Goal: Task Accomplishment & Management: Use online tool/utility

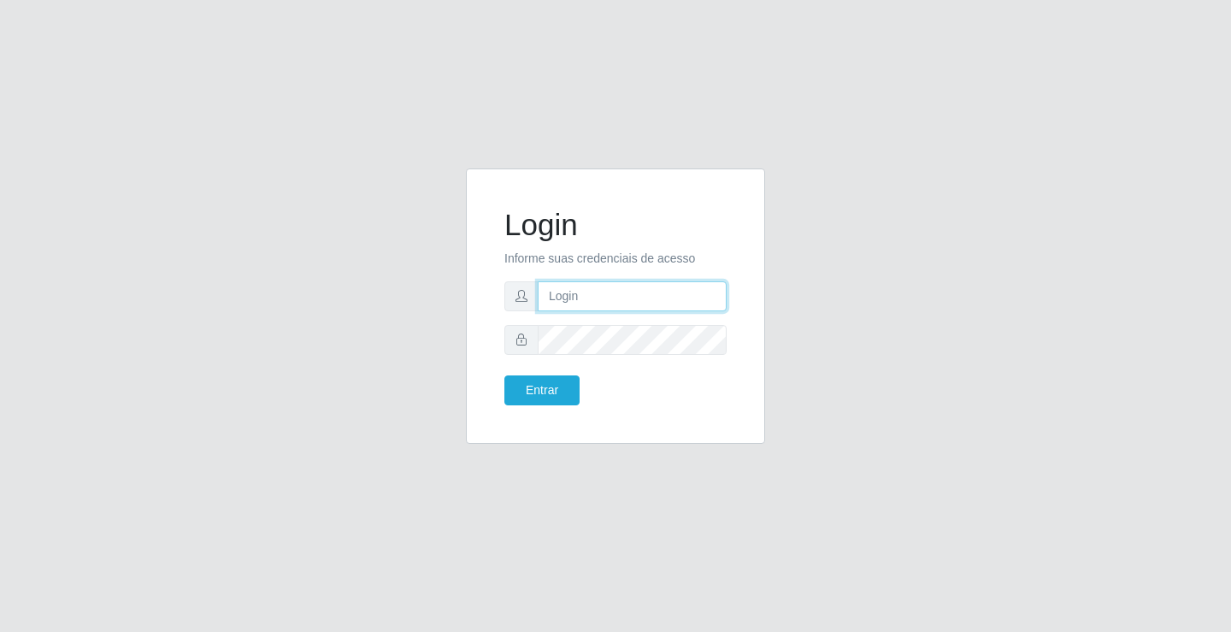
click at [687, 299] on input "text" at bounding box center [632, 296] width 189 height 30
type input "anacarla@ideal"
click at [532, 390] on button "Entrar" at bounding box center [541, 390] width 75 height 30
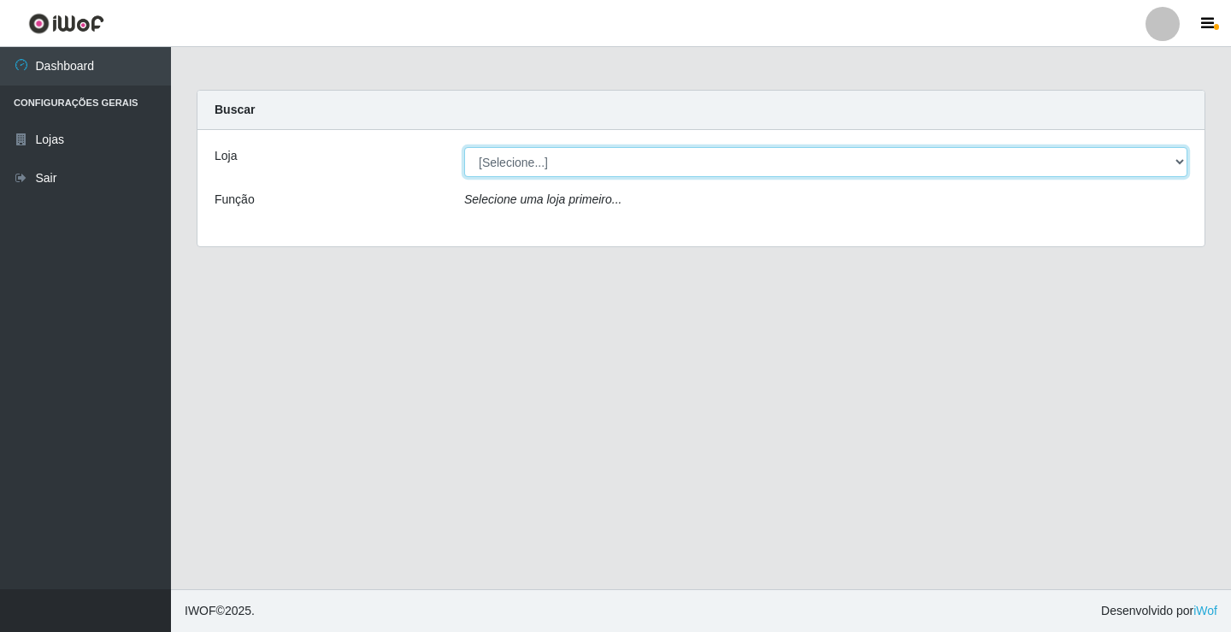
click at [1177, 162] on select "[Selecione...] Ideal - Conceição" at bounding box center [825, 162] width 723 height 30
select select "231"
click at [464, 147] on select "[Selecione...] Ideal - Conceição" at bounding box center [825, 162] width 723 height 30
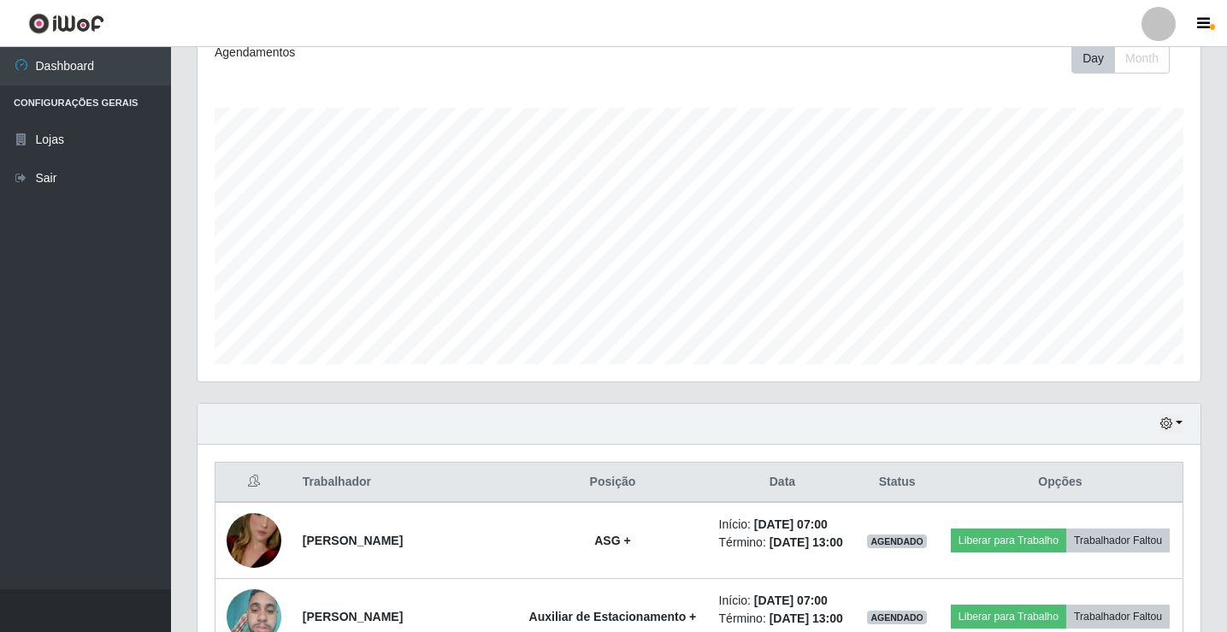
scroll to position [342, 0]
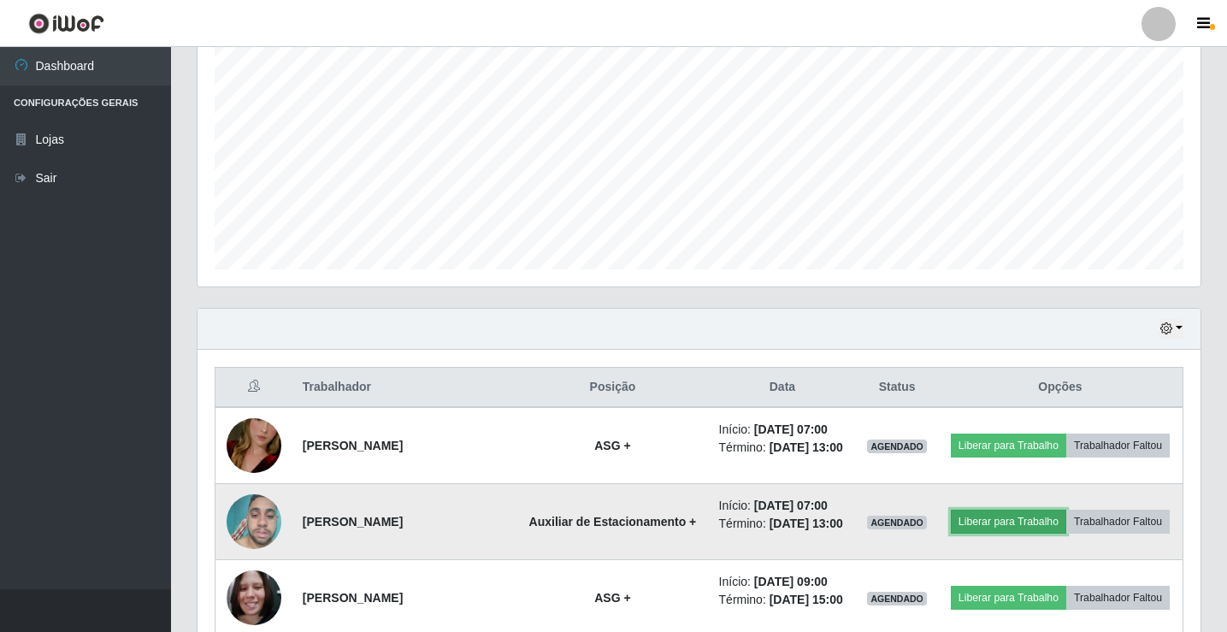
click at [1006, 511] on button "Liberar para Trabalho" at bounding box center [1008, 522] width 115 height 24
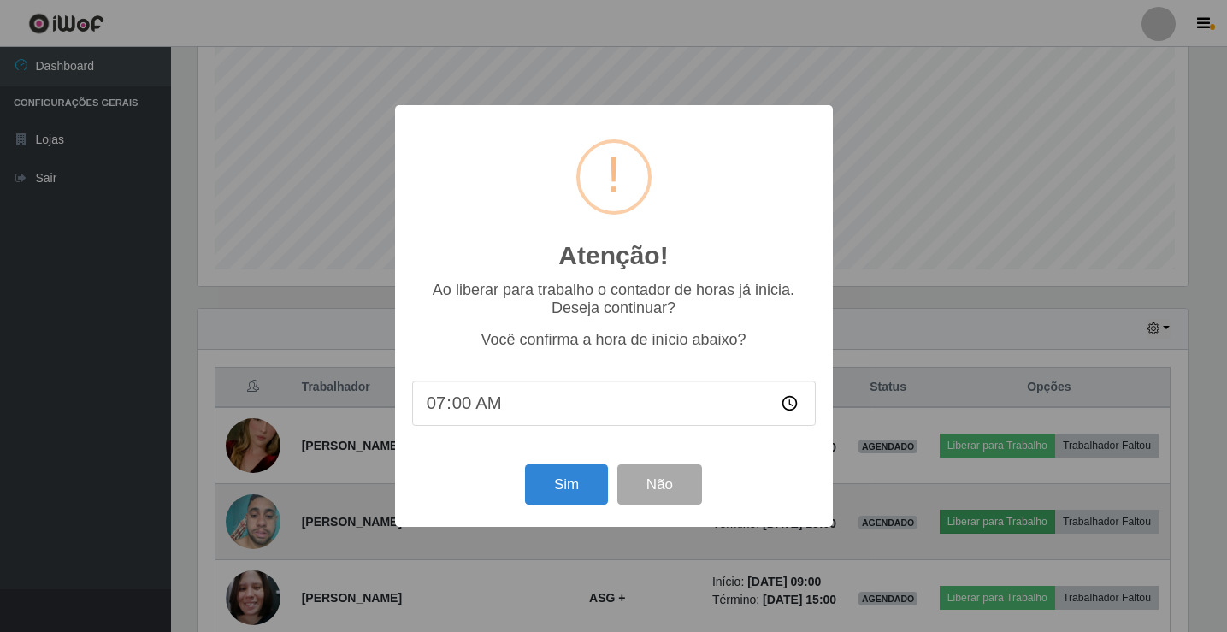
scroll to position [355, 994]
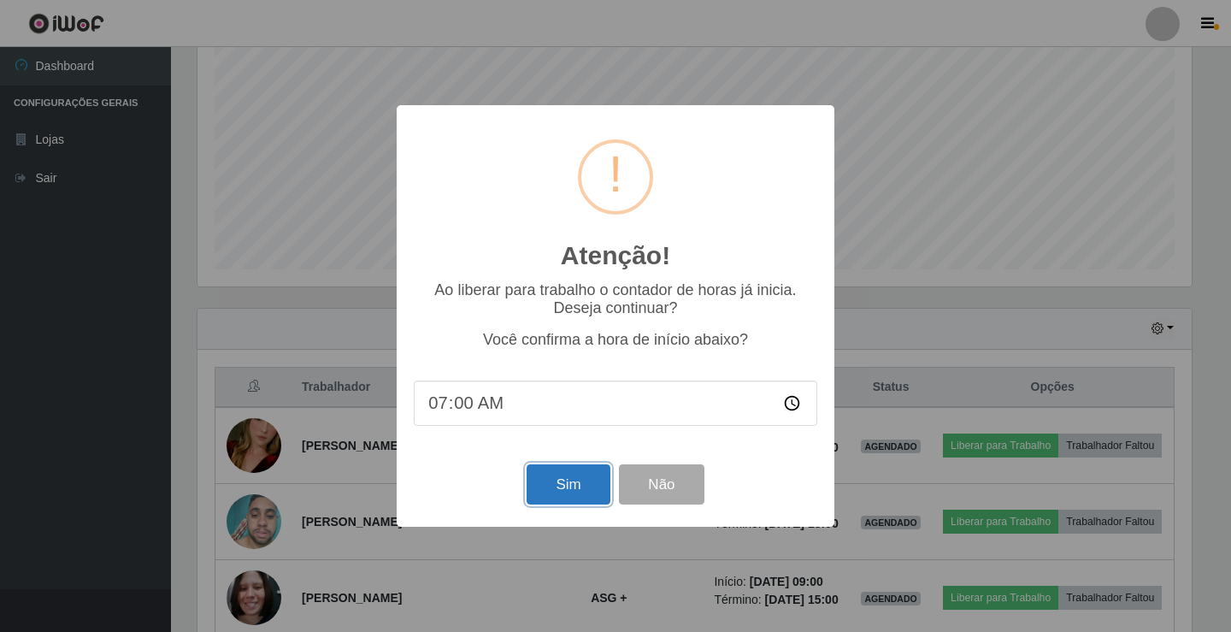
click at [560, 484] on button "Sim" at bounding box center [568, 484] width 83 height 40
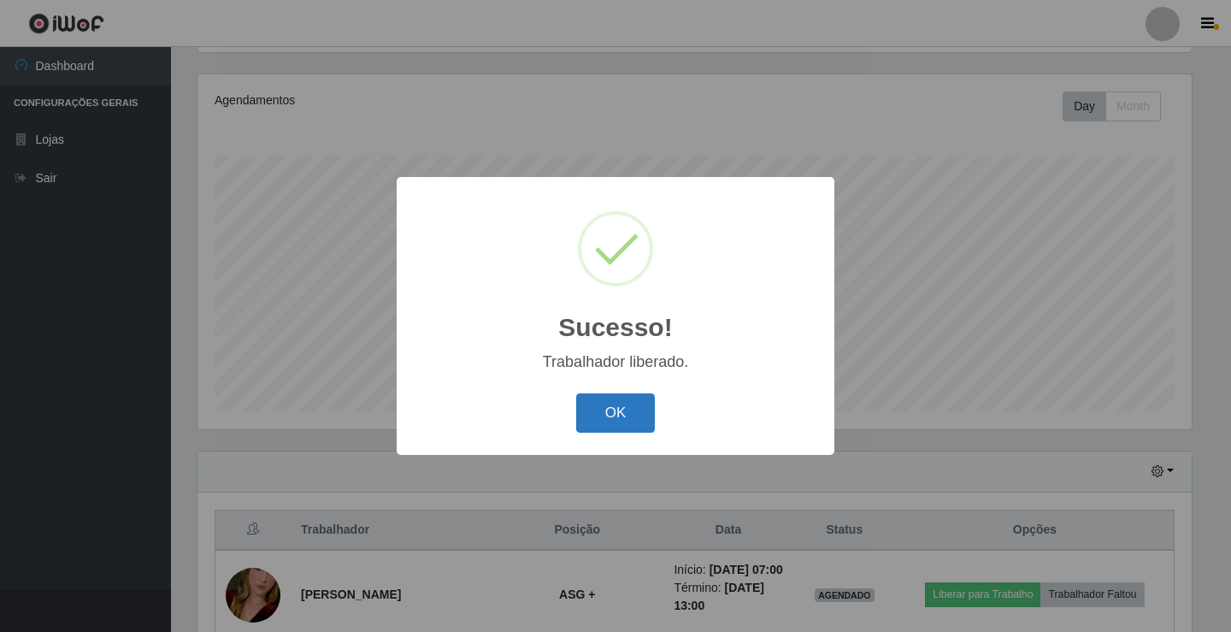
click at [617, 418] on button "OK" at bounding box center [616, 413] width 80 height 40
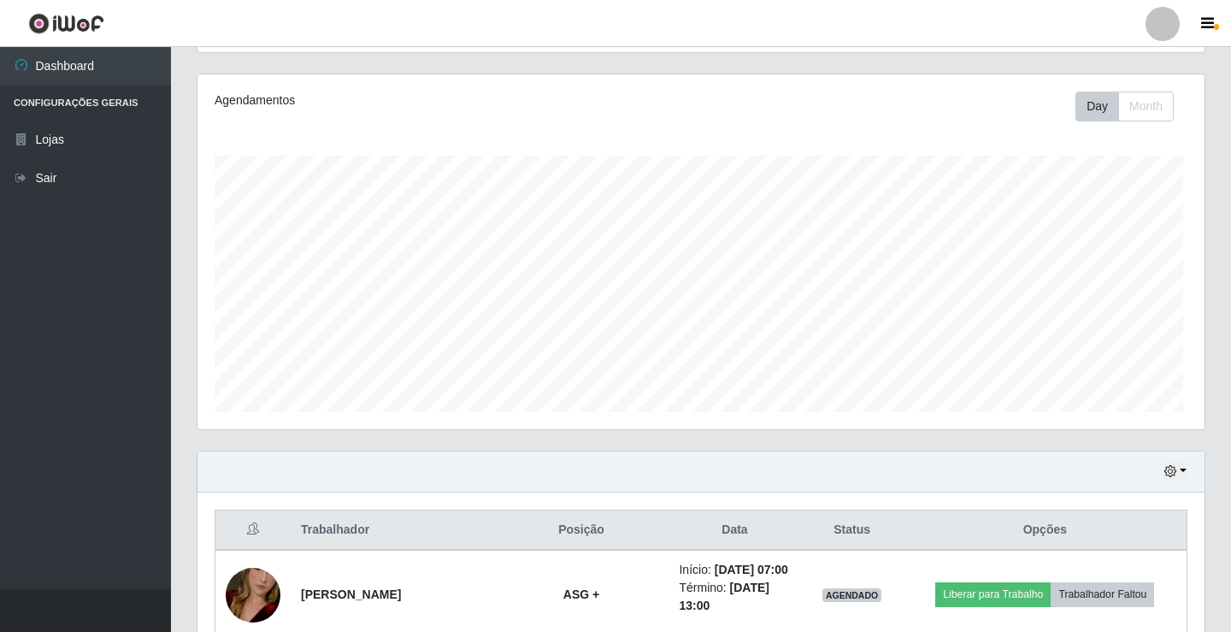
scroll to position [355, 1003]
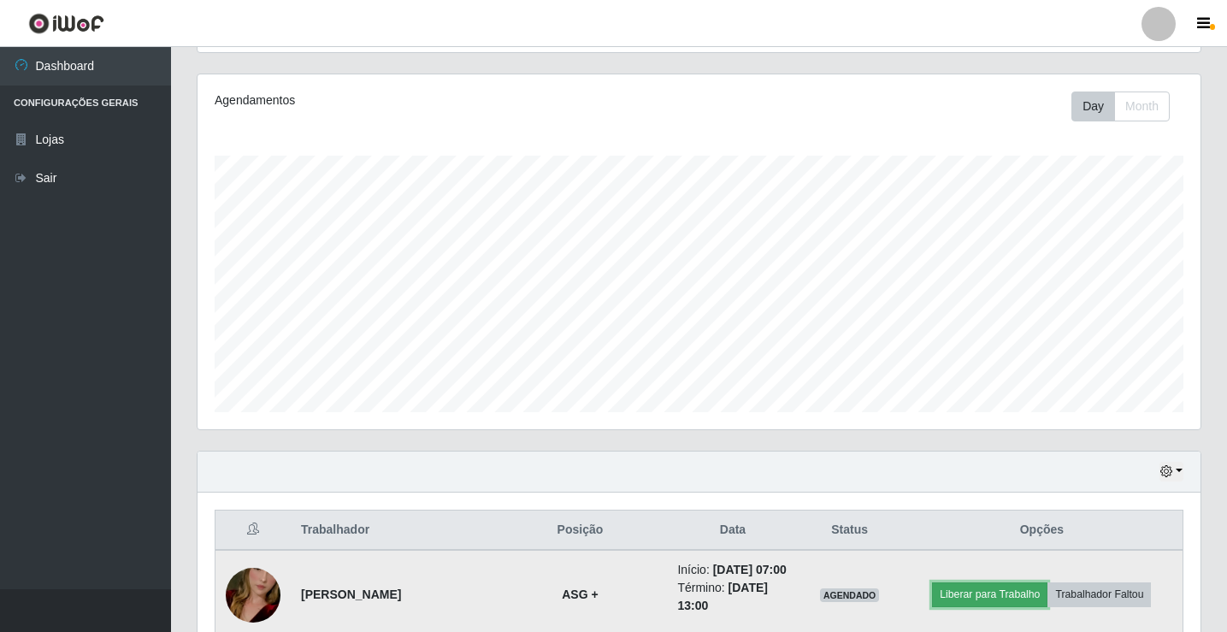
click at [981, 601] on button "Liberar para Trabalho" at bounding box center [989, 594] width 115 height 24
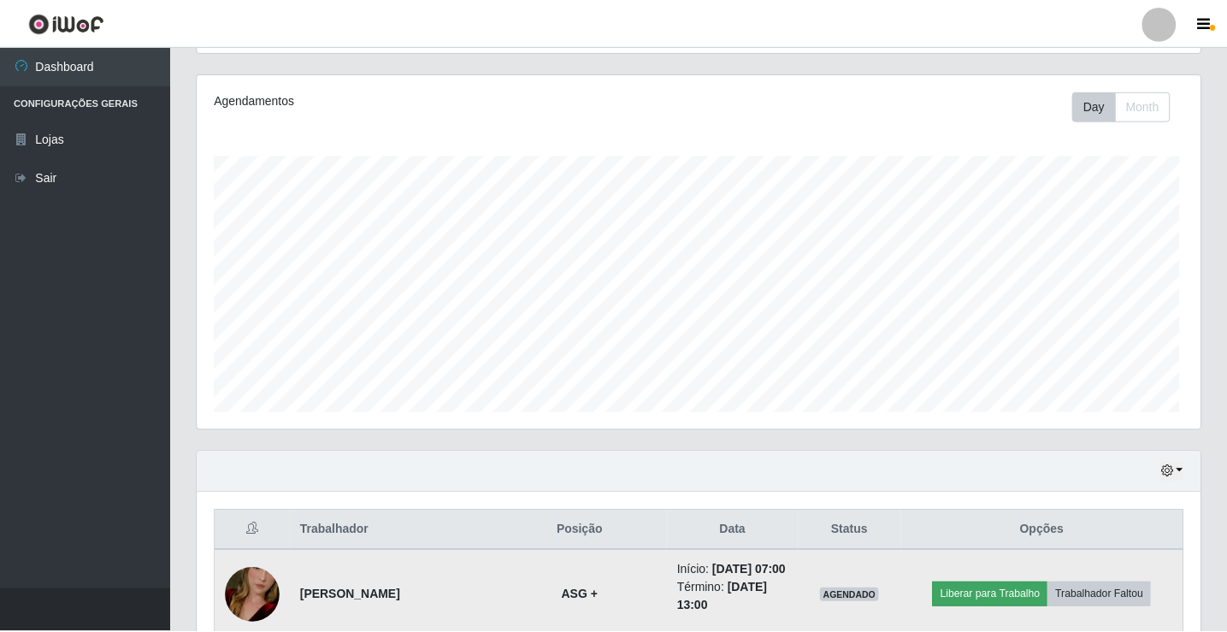
scroll to position [355, 994]
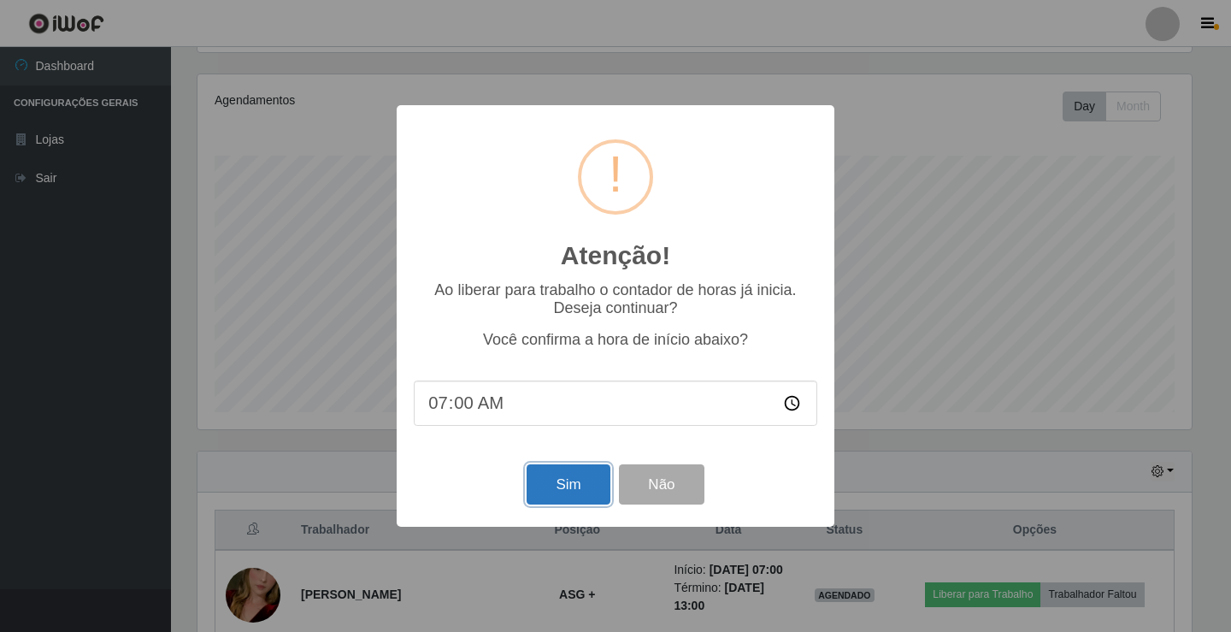
click at [565, 487] on button "Sim" at bounding box center [568, 484] width 83 height 40
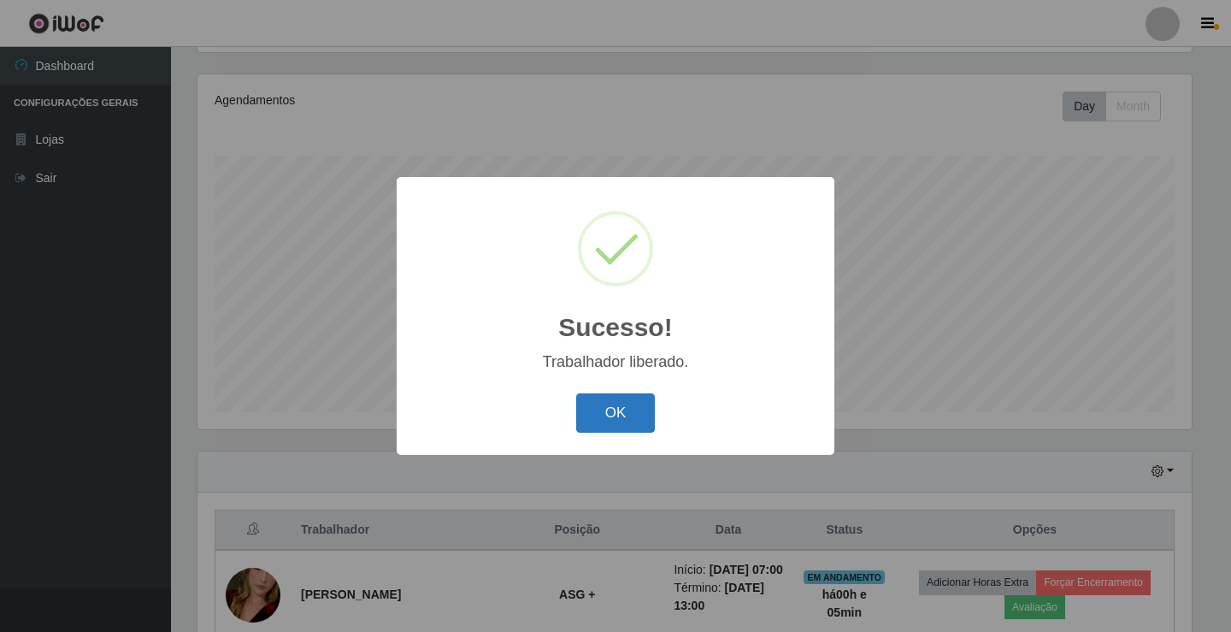
click at [590, 433] on button "OK" at bounding box center [616, 413] width 80 height 40
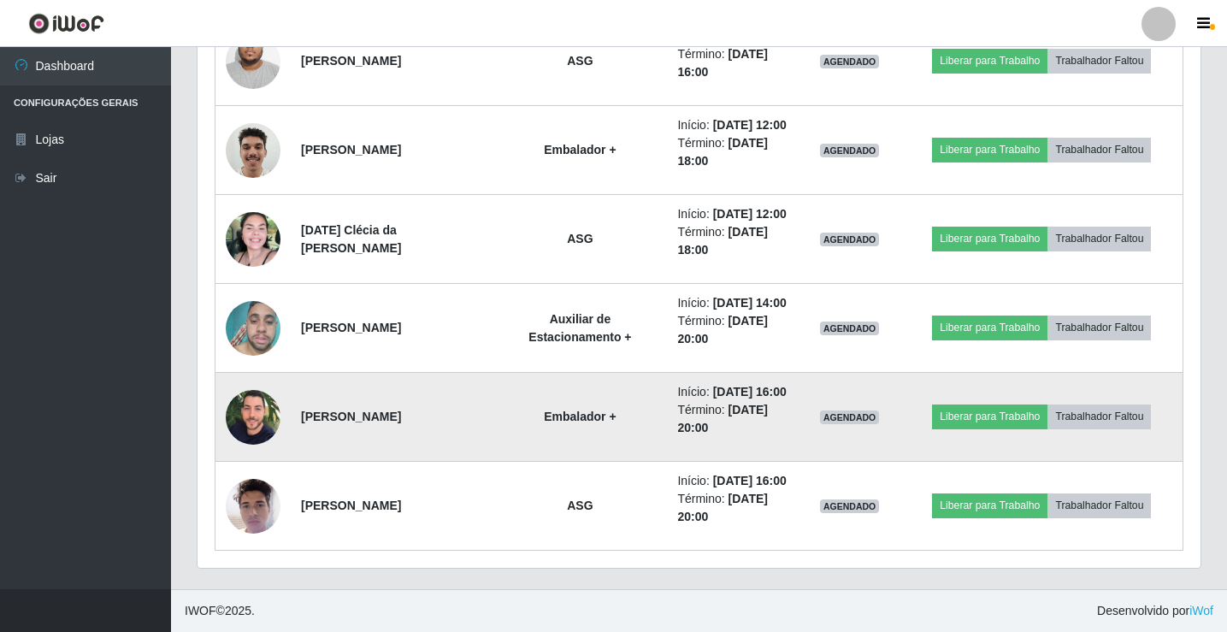
scroll to position [1375, 0]
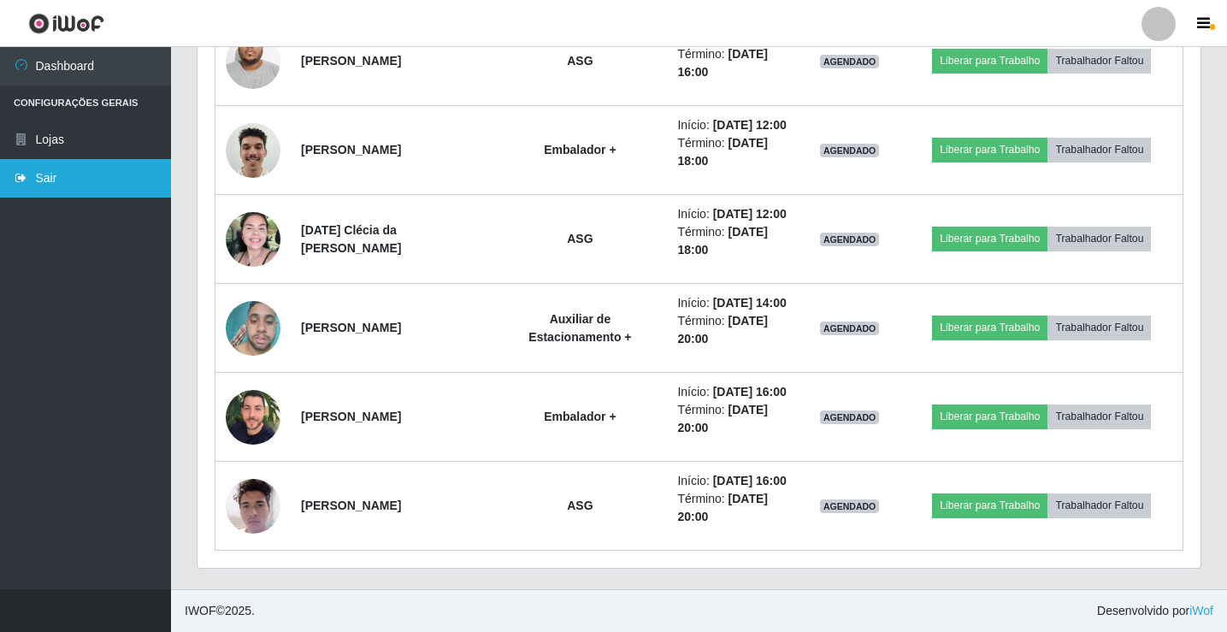
click at [129, 172] on link "Sair" at bounding box center [85, 178] width 171 height 38
